Goal: Complete application form

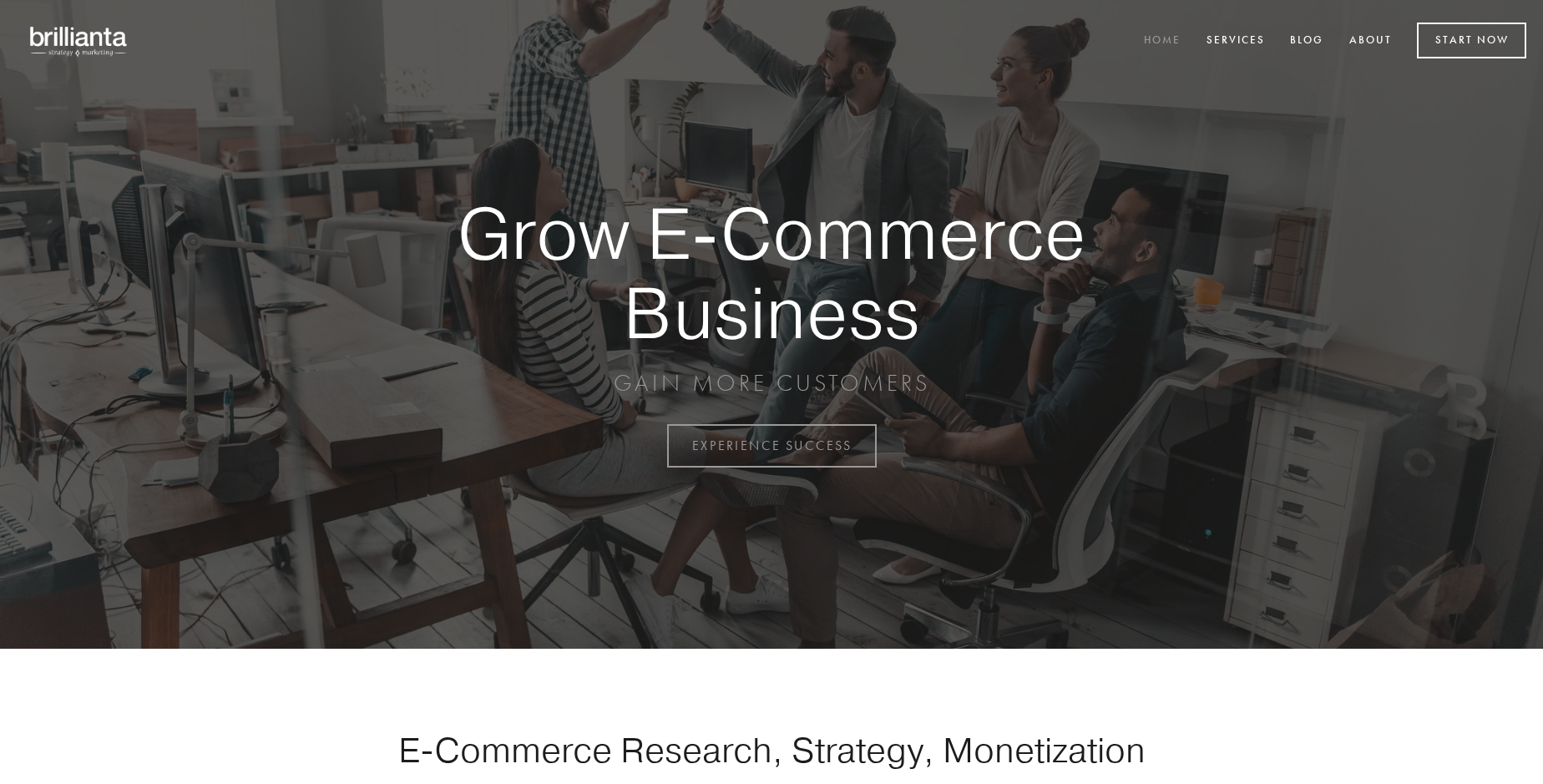
scroll to position [4376, 0]
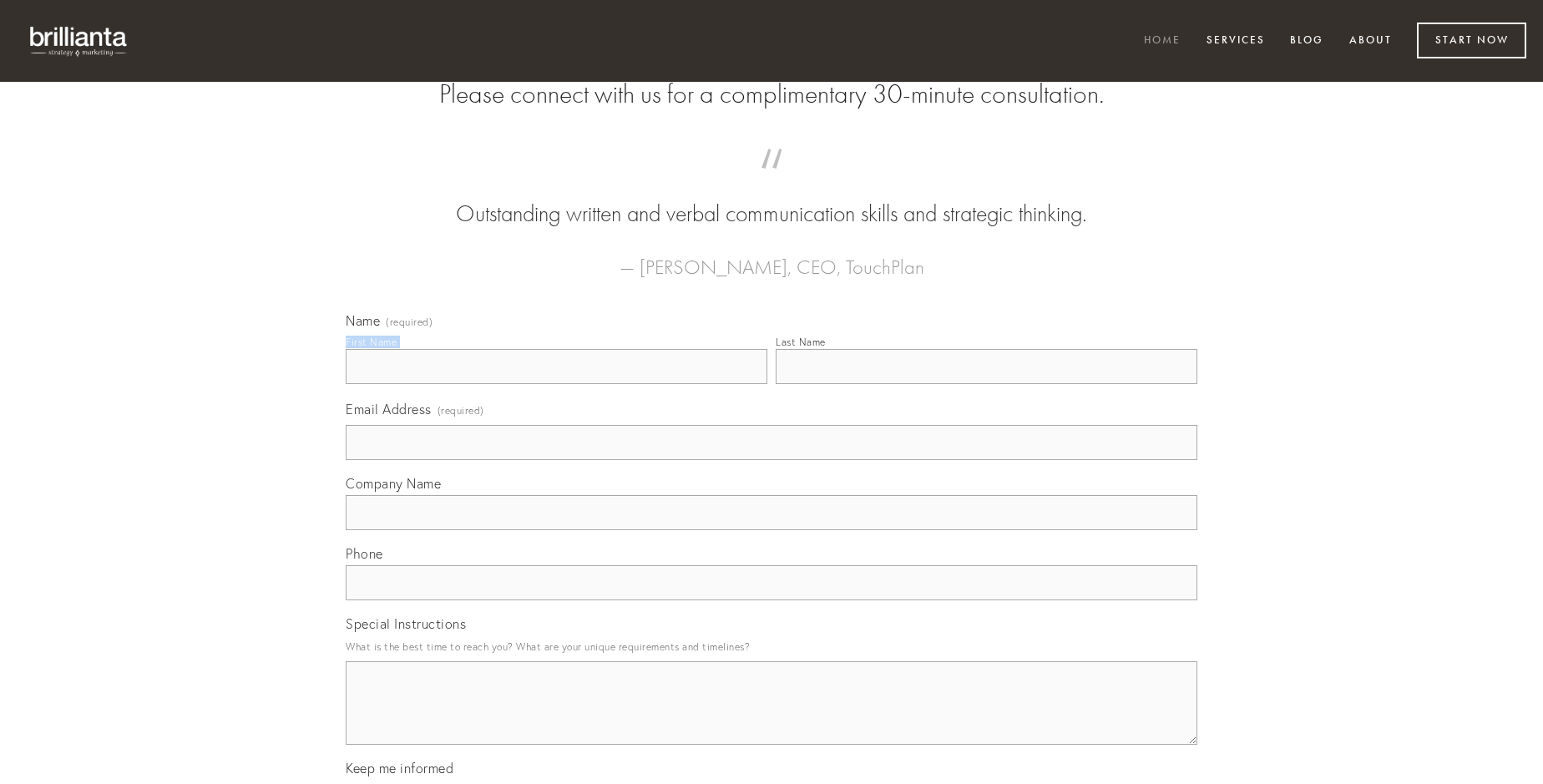
type input "[PERSON_NAME]"
click at [986, 384] on input "Last Name" at bounding box center [987, 366] width 422 height 35
type input "[PERSON_NAME]"
click at [772, 460] on input "Email Address (required)" at bounding box center [772, 442] width 851 height 35
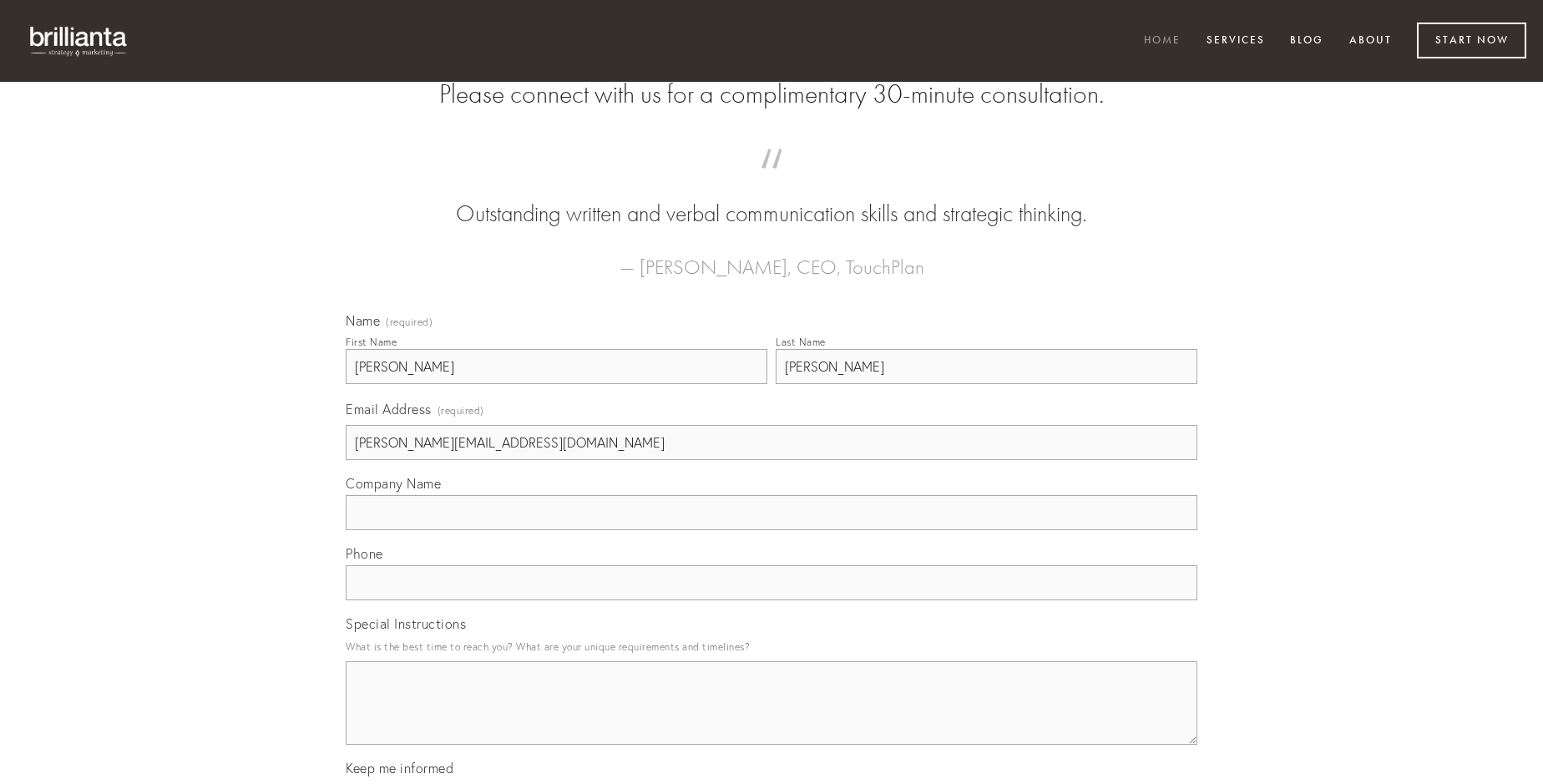
type input "[PERSON_NAME][EMAIL_ADDRESS][DOMAIN_NAME]"
click at [772, 530] on input "Company Name" at bounding box center [772, 513] width 851 height 35
type input "dolore"
click at [772, 600] on input "text" at bounding box center [772, 582] width 851 height 35
click at [772, 718] on textarea "Special Instructions" at bounding box center [772, 702] width 851 height 83
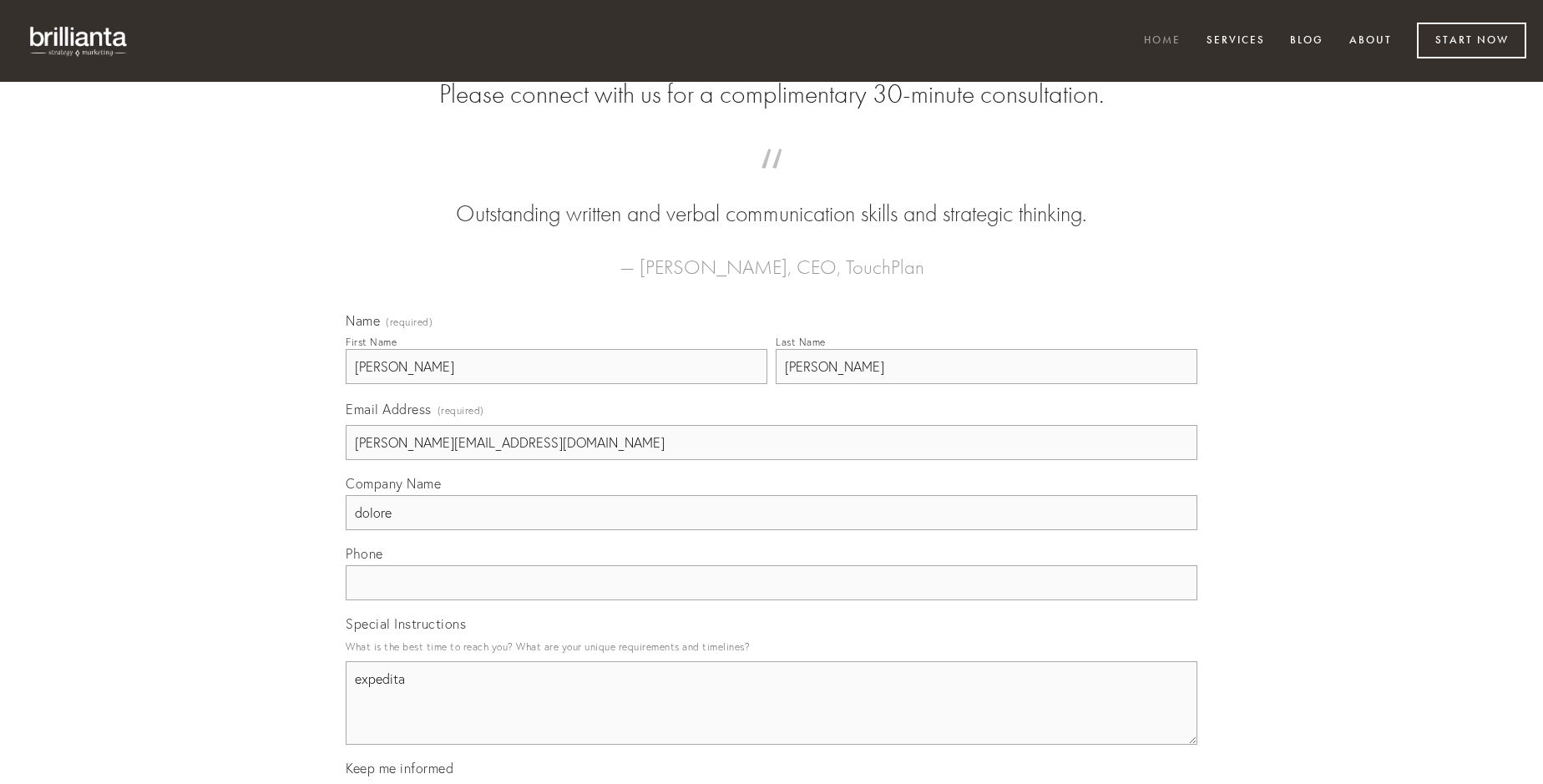
type textarea "expedita"
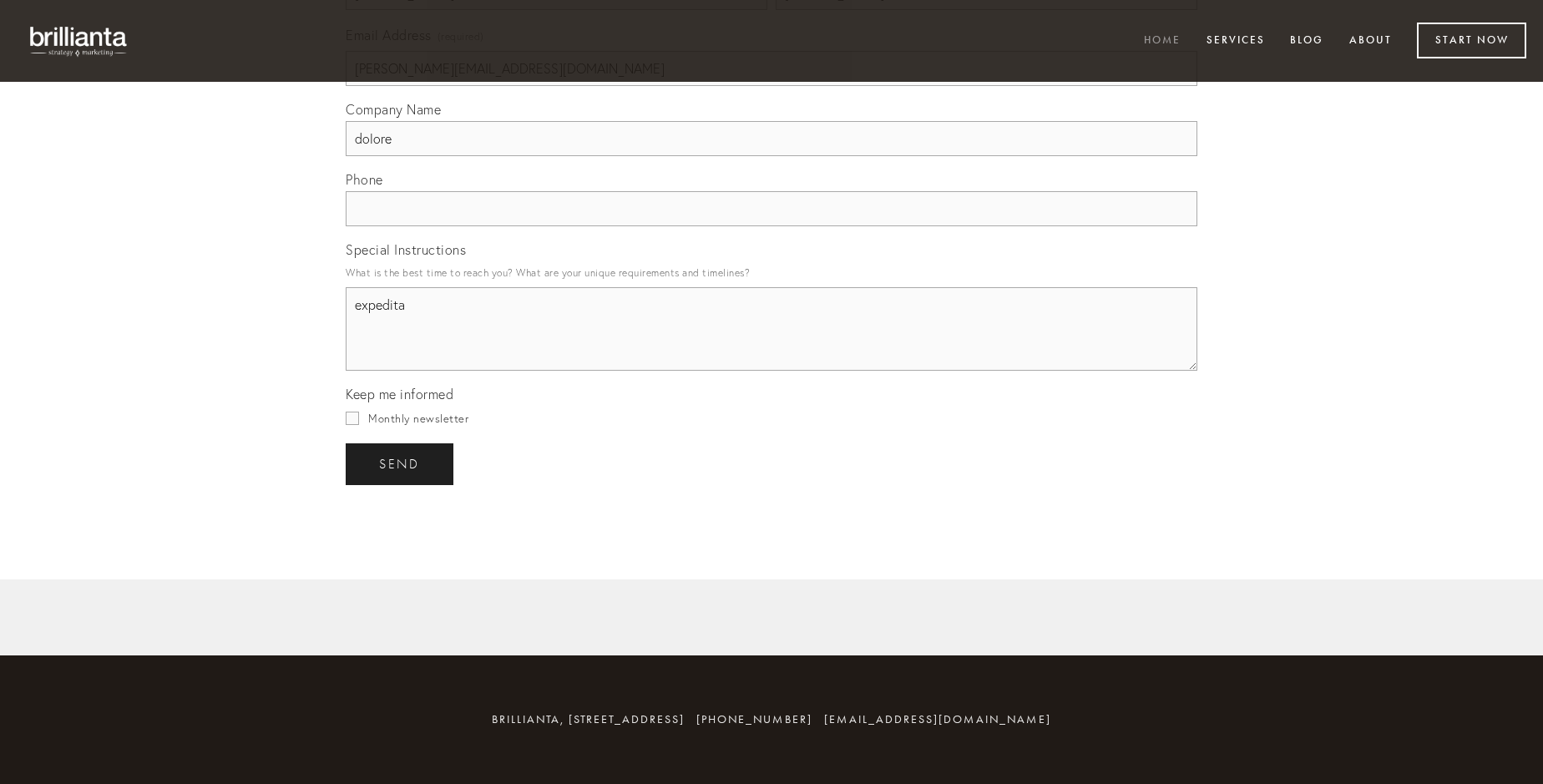
click at [401, 463] on span "send" at bounding box center [400, 464] width 41 height 15
